Goal: Task Accomplishment & Management: Manage account settings

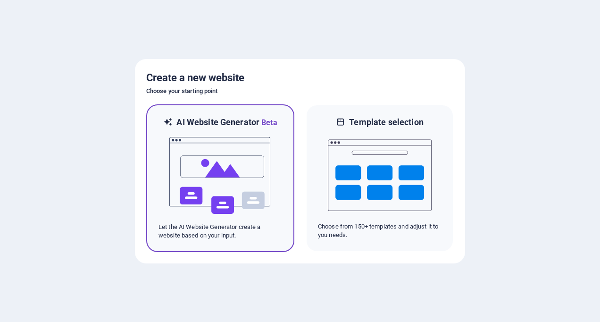
click at [228, 161] on img at bounding box center [221, 175] width 104 height 94
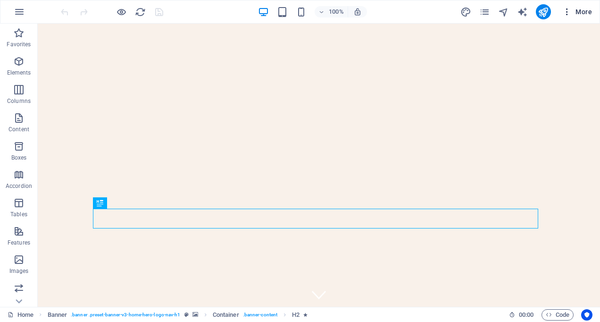
click at [562, 6] on button "More" at bounding box center [577, 11] width 37 height 15
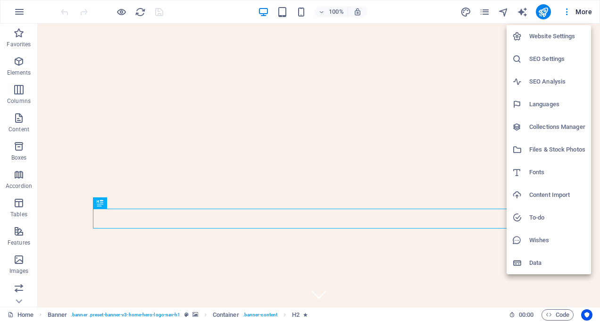
drag, startPoint x: 598, startPoint y: 54, endPoint x: 594, endPoint y: 78, distance: 24.3
click at [594, 78] on div at bounding box center [300, 161] width 600 height 322
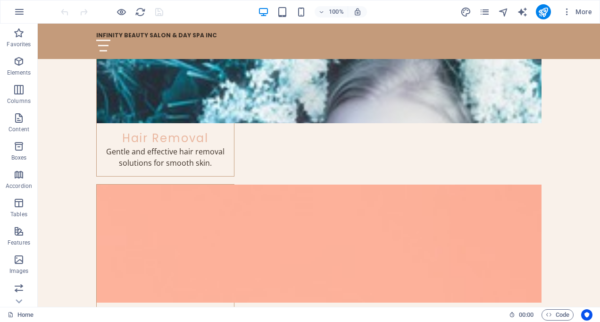
scroll to position [1423, 0]
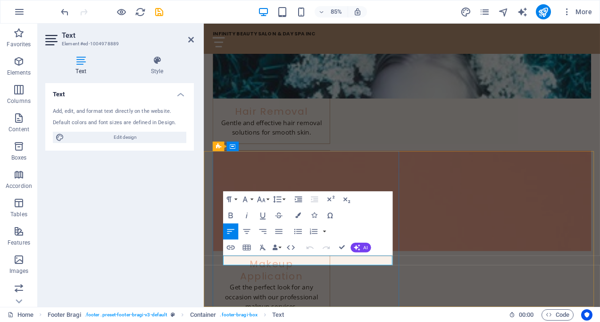
click at [161, 209] on div "Text Add, edit, and format text directly on the website. Default colors and fon…" at bounding box center [119, 191] width 149 height 216
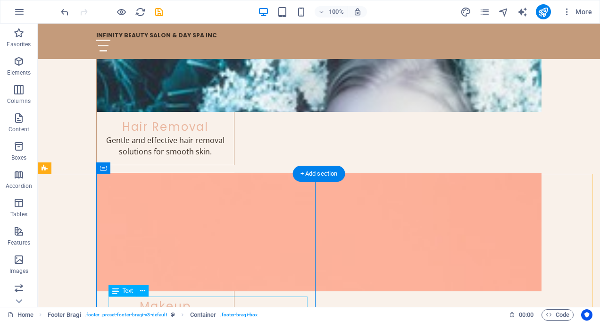
scroll to position [1373, 0]
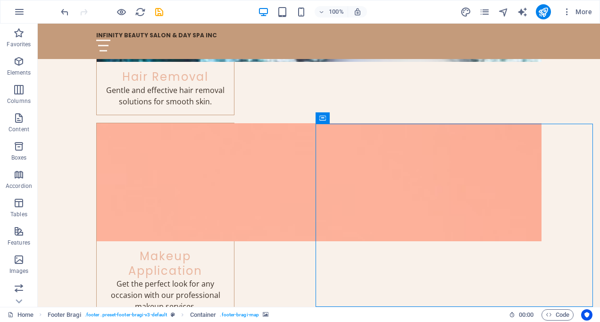
drag, startPoint x: 596, startPoint y: 269, endPoint x: 637, endPoint y: 333, distance: 76.0
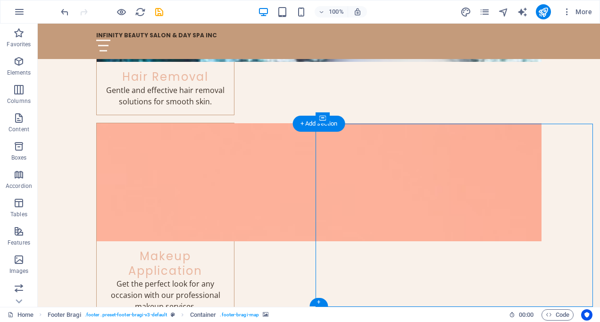
select select "px"
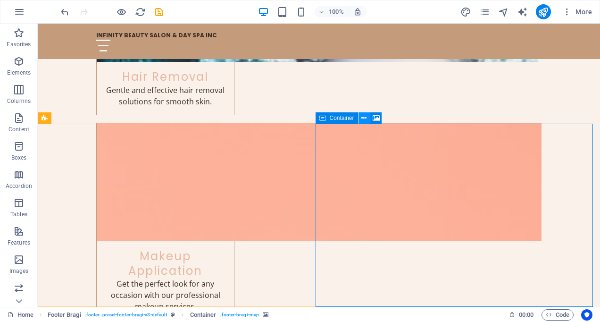
click at [366, 118] on icon at bounding box center [364, 118] width 5 height 10
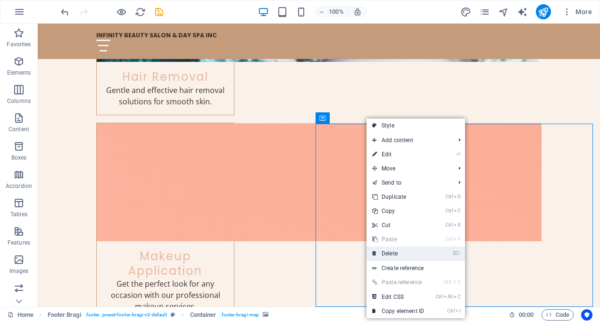
click at [397, 249] on link "⌦ Delete" at bounding box center [398, 253] width 63 height 14
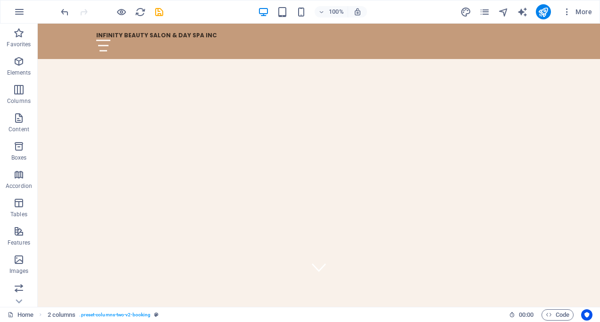
scroll to position [0, 0]
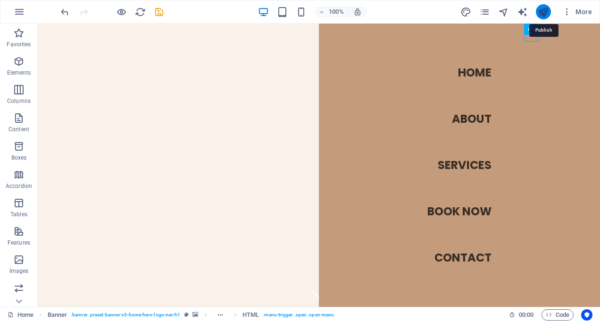
click at [542, 9] on icon "publish" at bounding box center [543, 12] width 11 height 11
checkbox input "false"
